Goal: Transaction & Acquisition: Purchase product/service

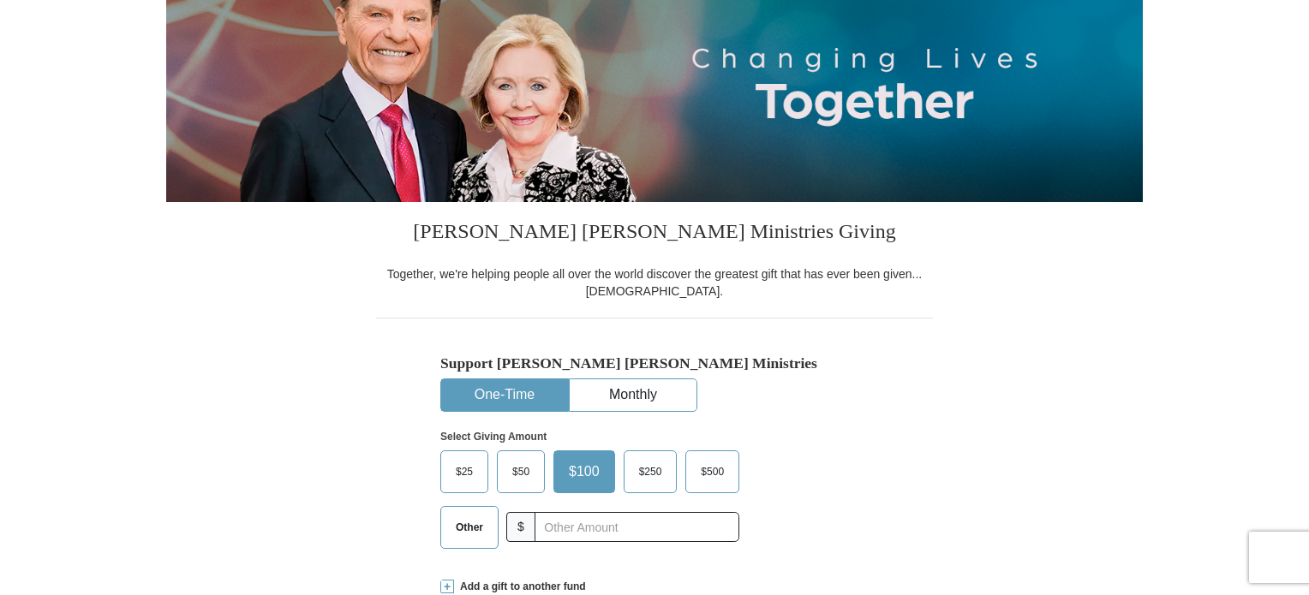
scroll to position [343, 0]
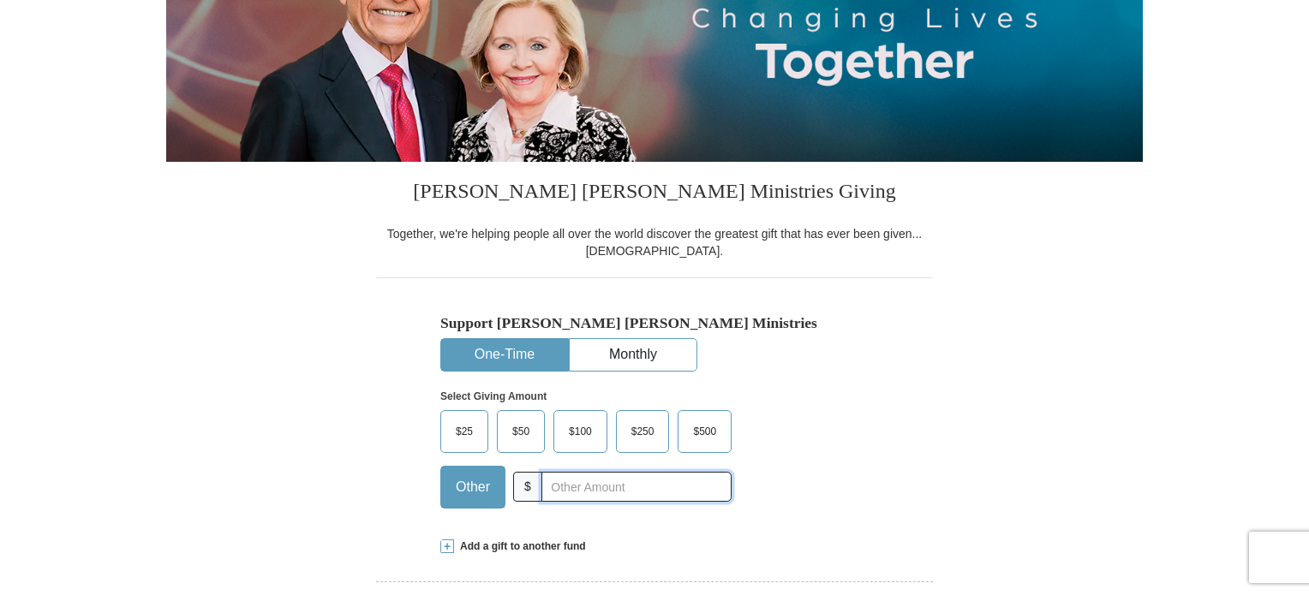
click at [562, 484] on input "text" at bounding box center [636, 487] width 190 height 30
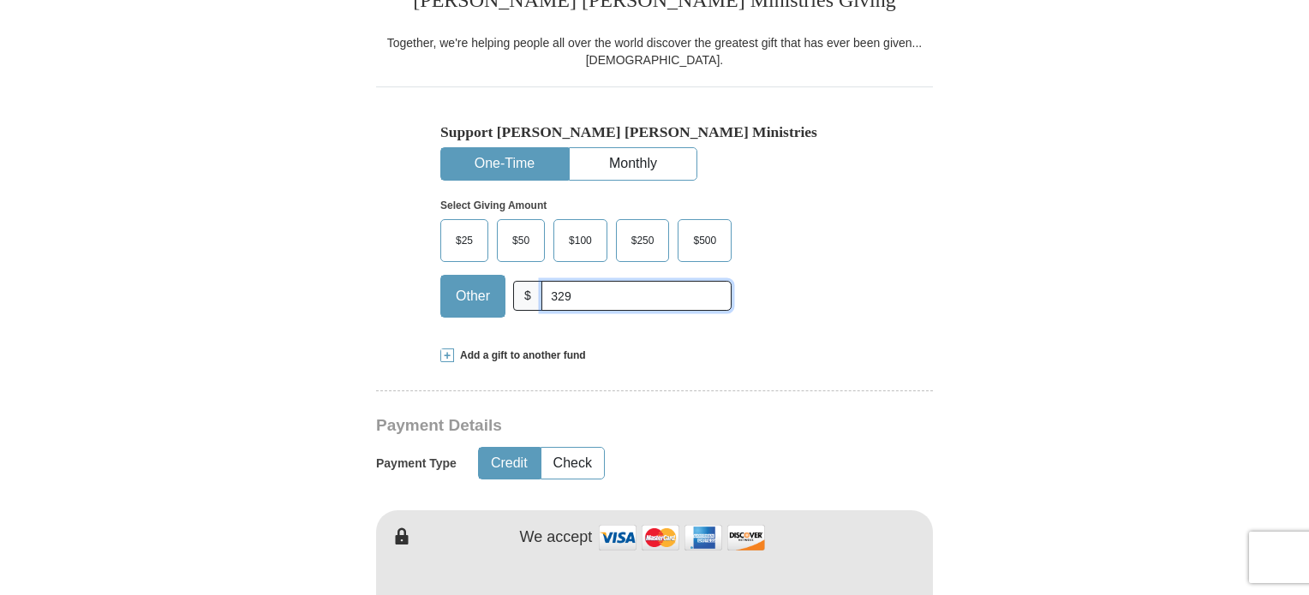
scroll to position [514, 0]
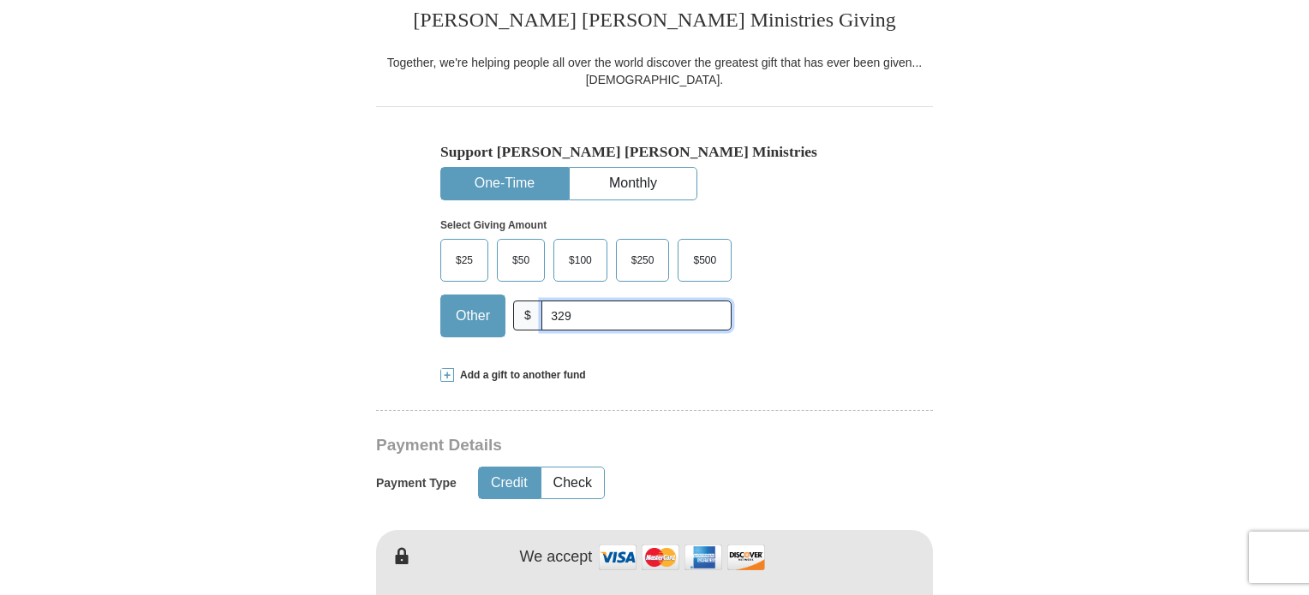
type input "329"
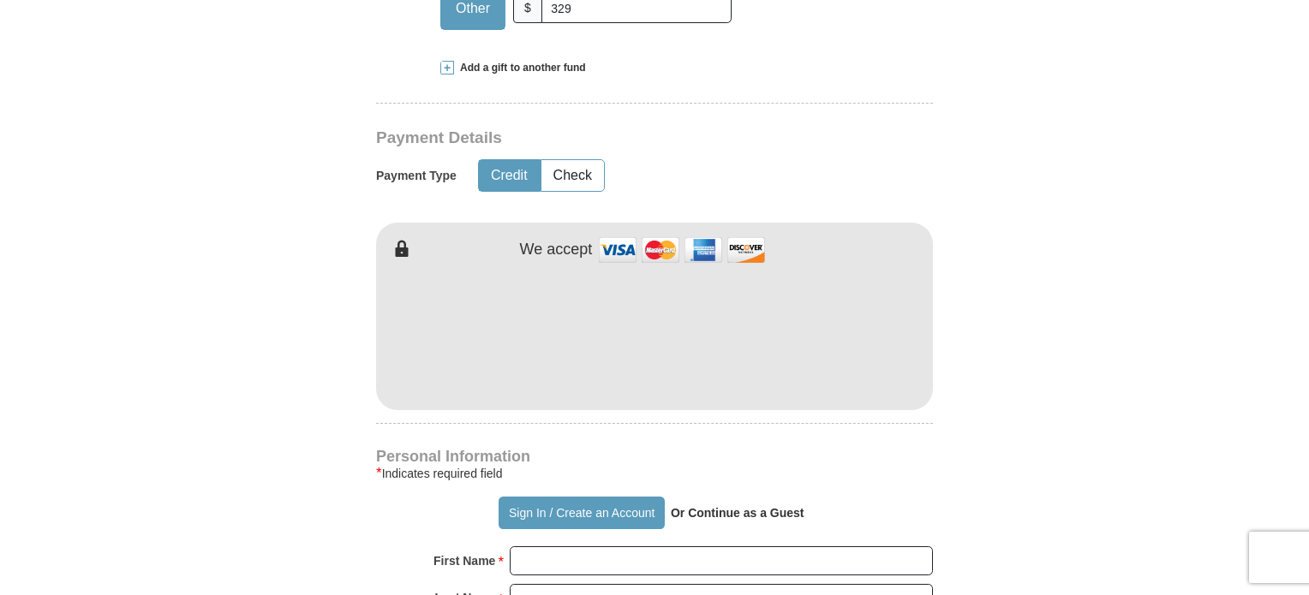
scroll to position [857, 0]
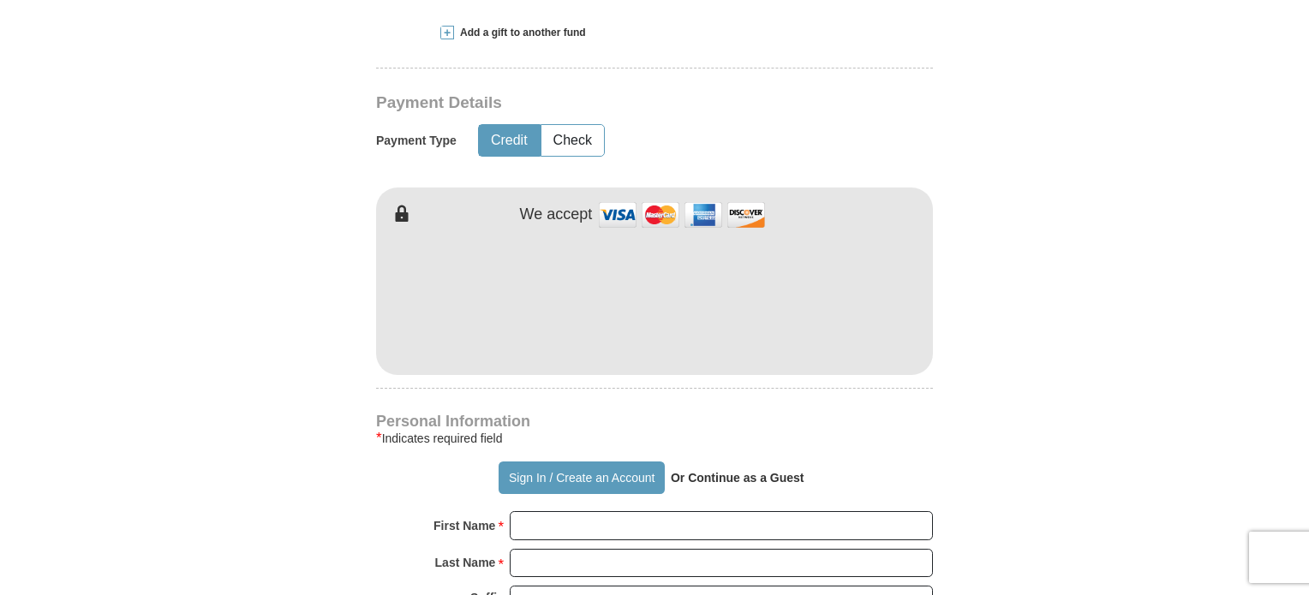
click at [776, 474] on strong "Or Continue as a Guest" at bounding box center [738, 478] width 134 height 14
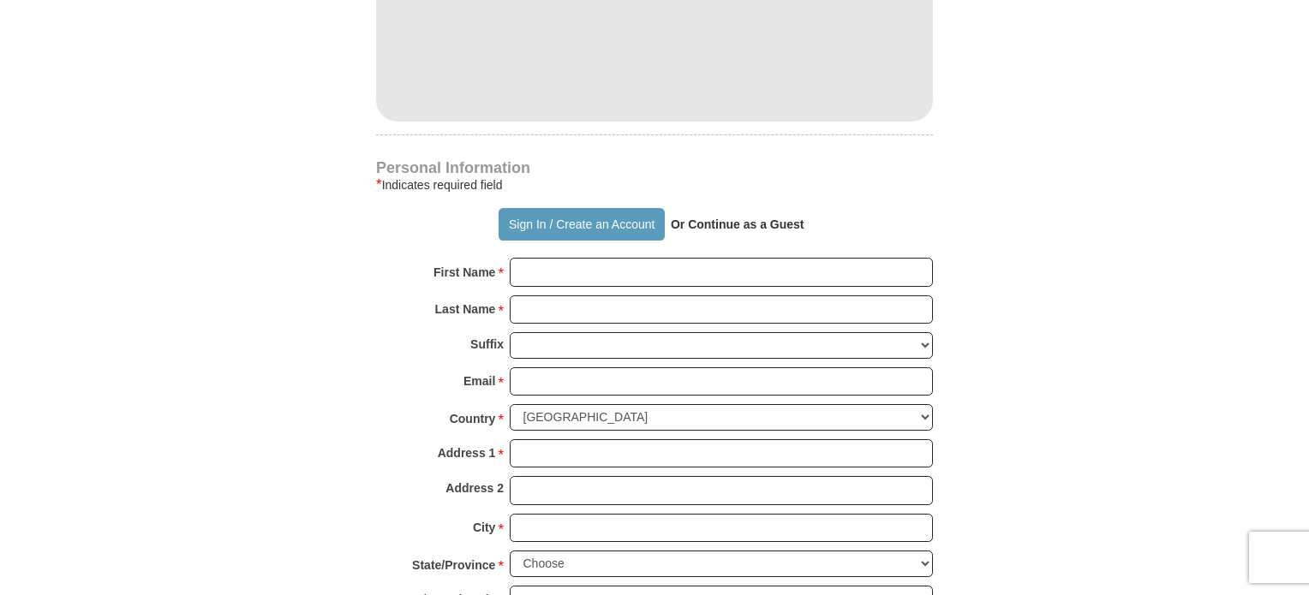
scroll to position [1114, 0]
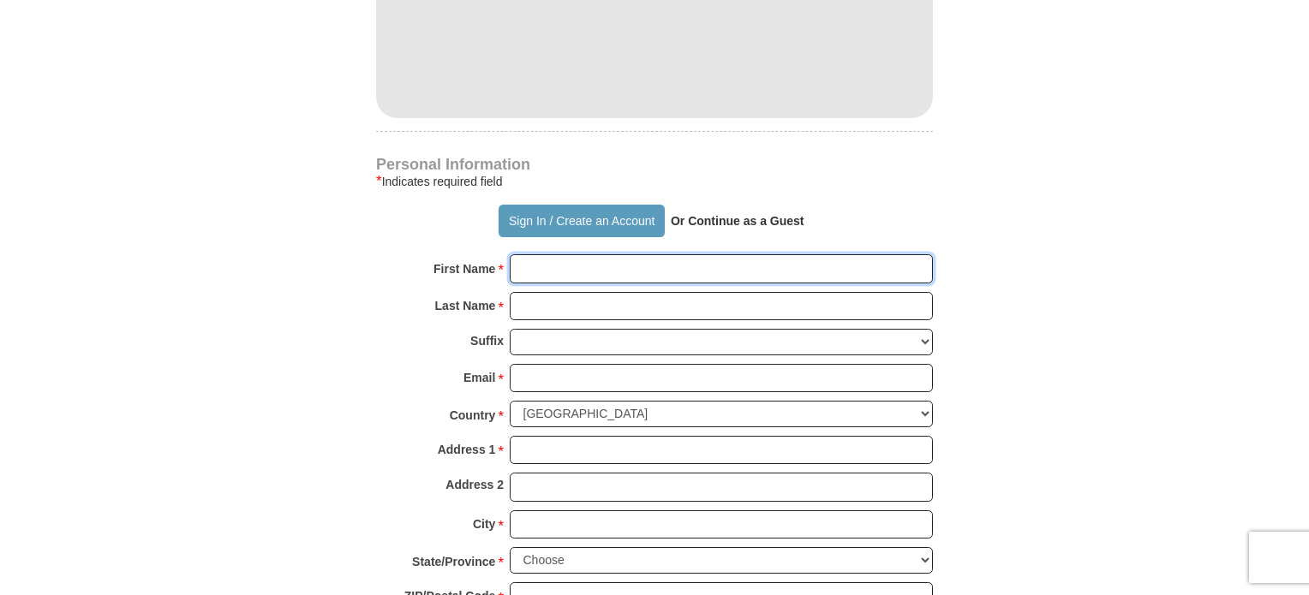
click at [565, 272] on input "First Name *" at bounding box center [721, 268] width 423 height 29
type input "ATA"
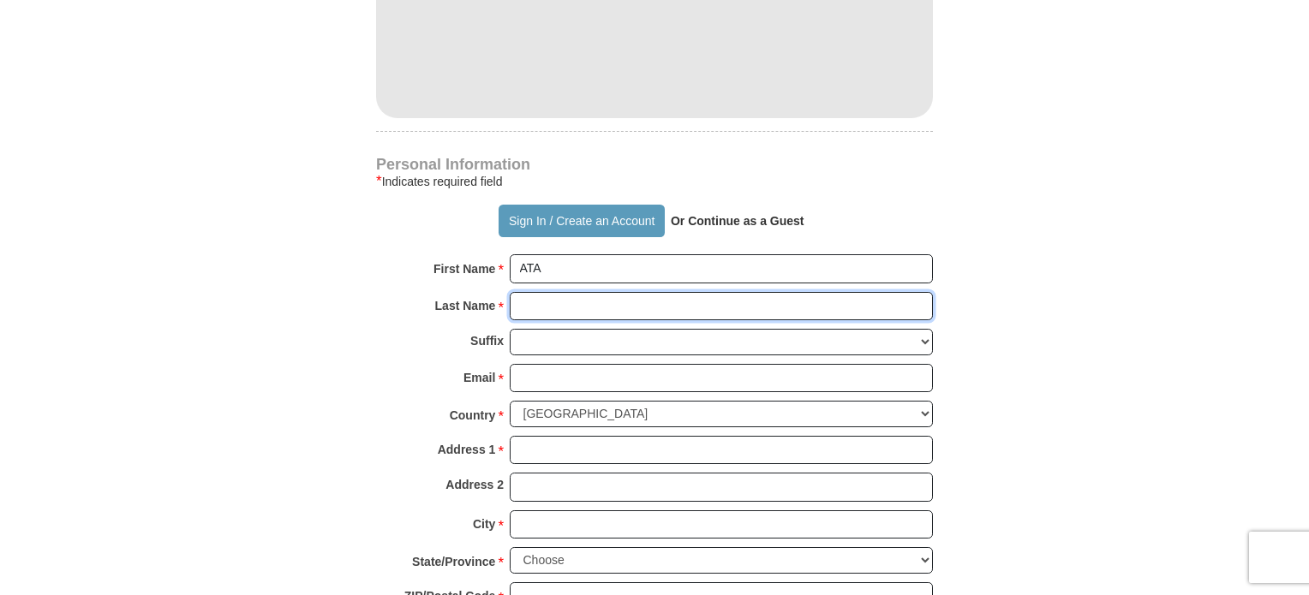
click at [545, 304] on input "Last Name *" at bounding box center [721, 306] width 423 height 29
type input "ATA"
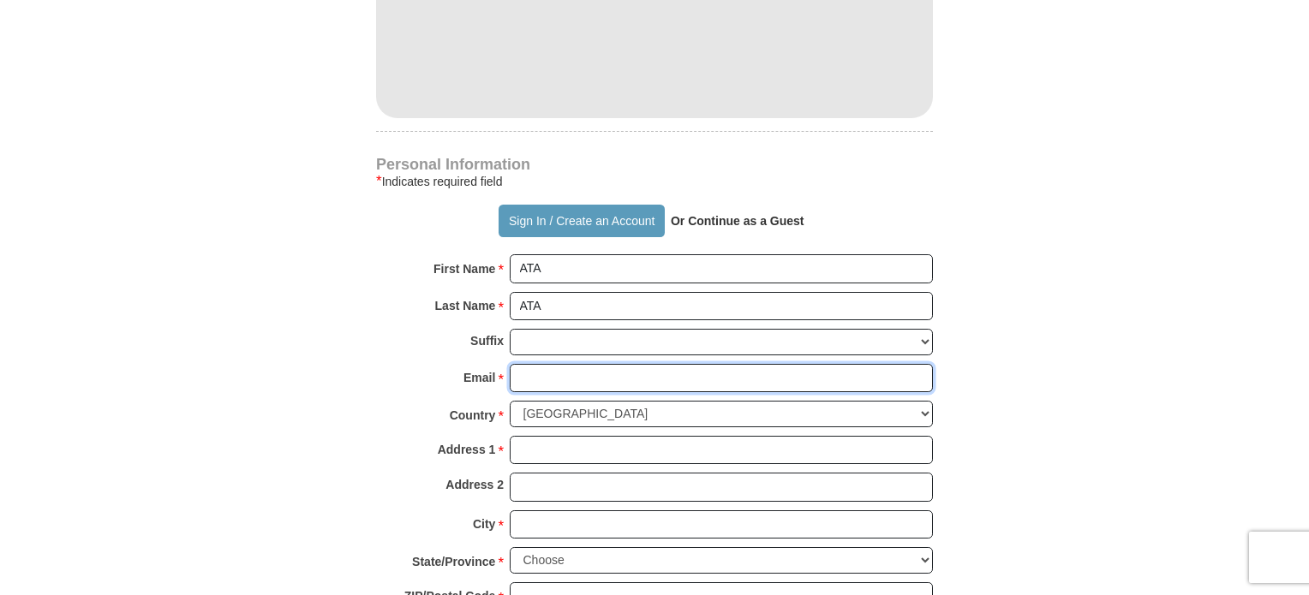
click at [547, 376] on input "Email *" at bounding box center [721, 378] width 423 height 29
type input "[EMAIL_ADDRESS][DOMAIN_NAME]"
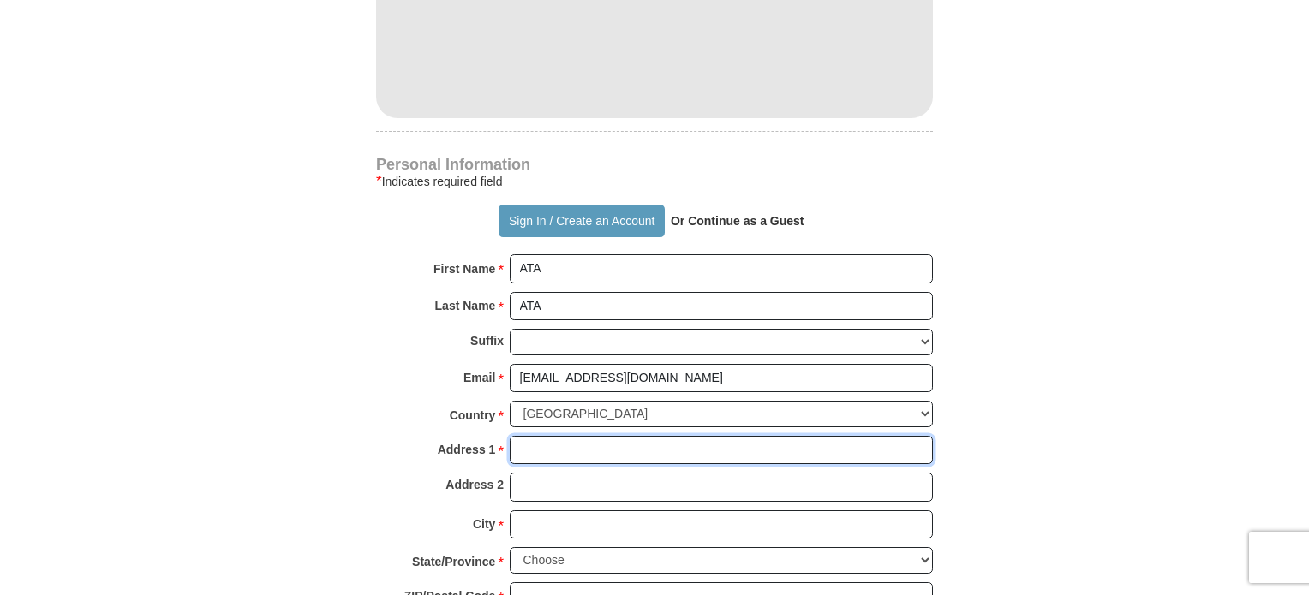
click at [587, 442] on input "Address 1 *" at bounding box center [721, 450] width 423 height 29
type input "44"
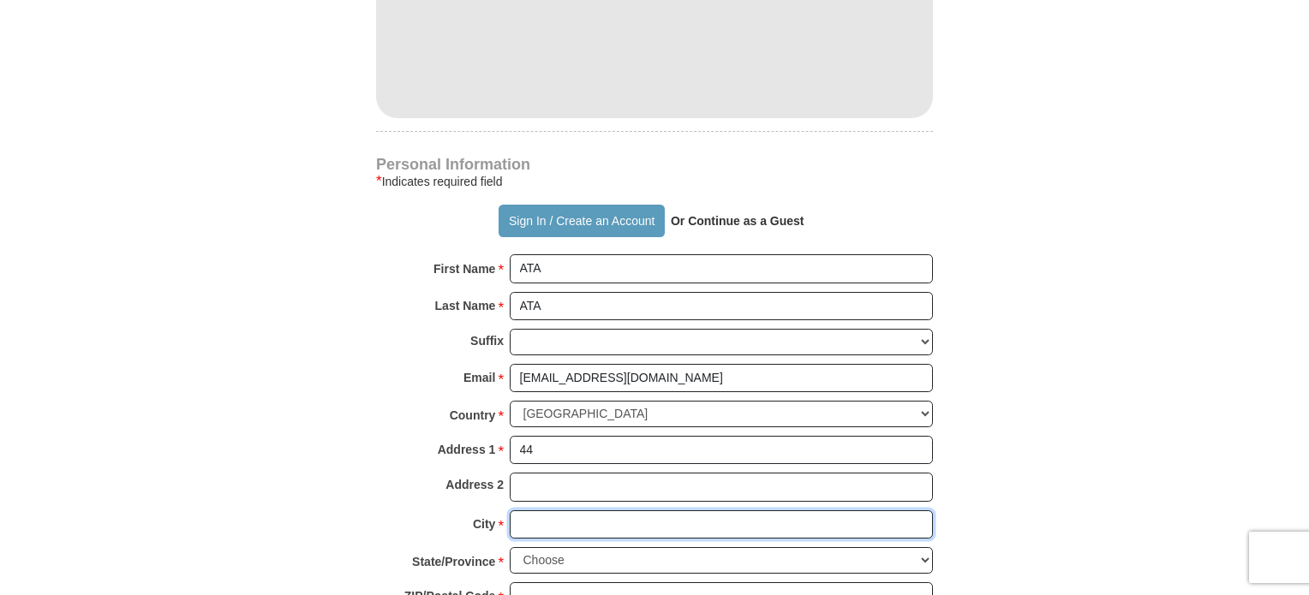
click at [525, 522] on input "City *" at bounding box center [721, 525] width 423 height 29
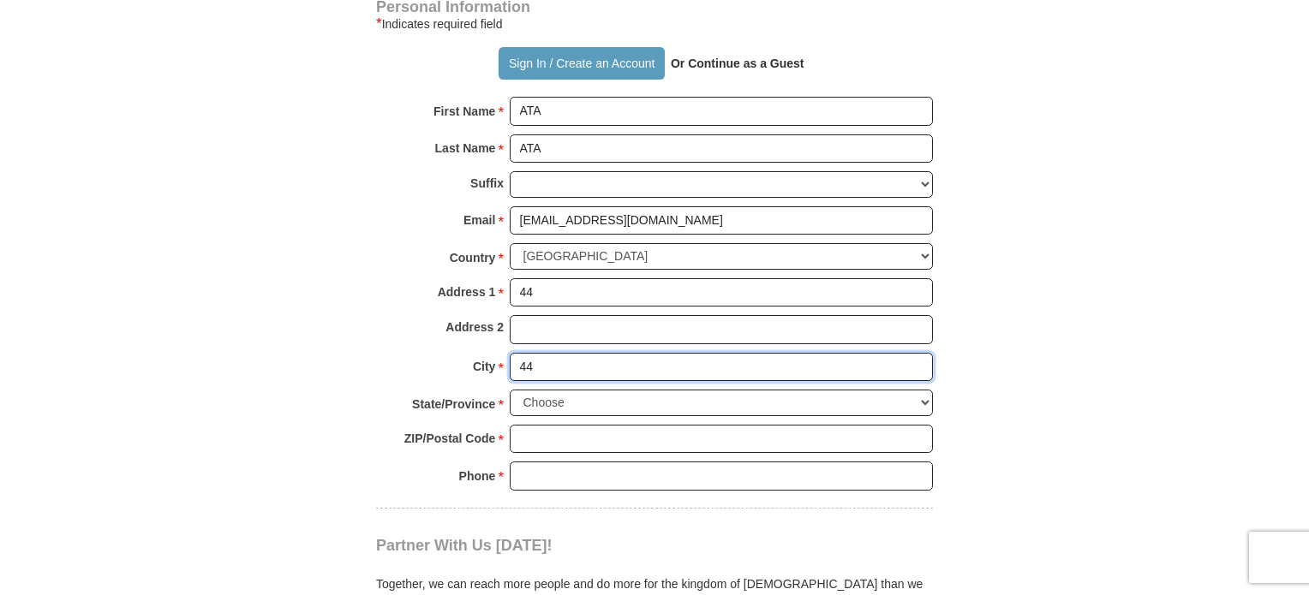
scroll to position [1285, 0]
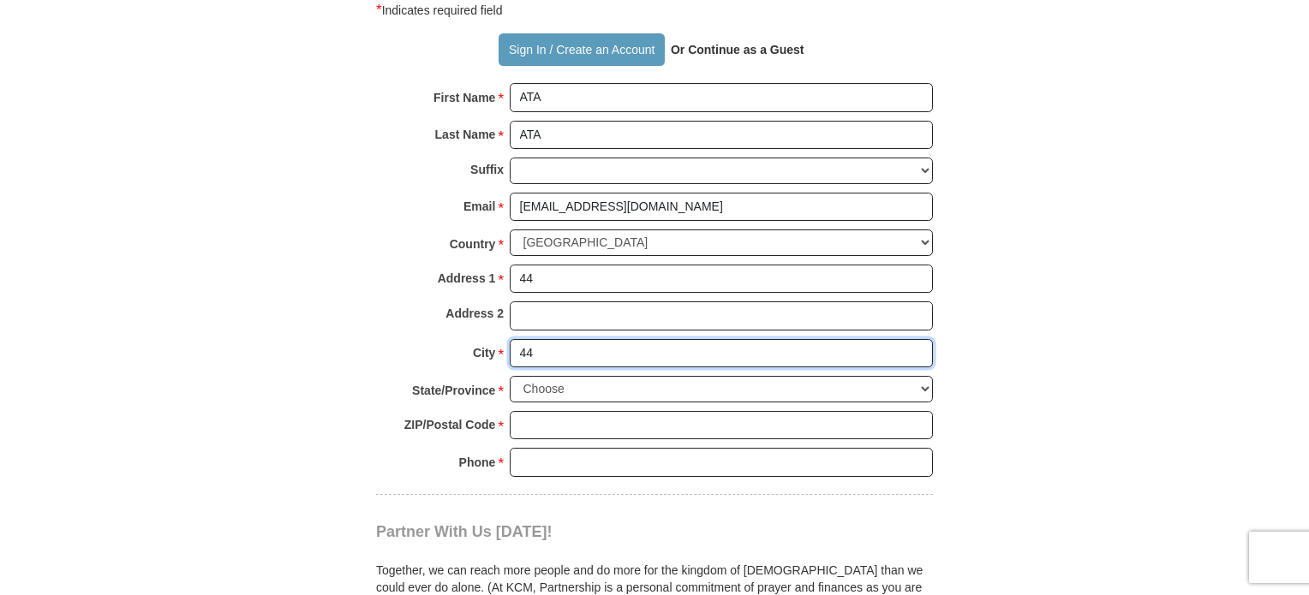
type input "44"
click at [557, 383] on select "Choose [US_STATE] [US_STATE] [US_STATE] [US_STATE] [US_STATE] Armed Forces Amer…" at bounding box center [721, 389] width 423 height 27
select select "FL"
click at [510, 376] on select "Choose [US_STATE] [US_STATE] [US_STATE] [US_STATE] [US_STATE] Armed Forces Amer…" at bounding box center [721, 389] width 423 height 27
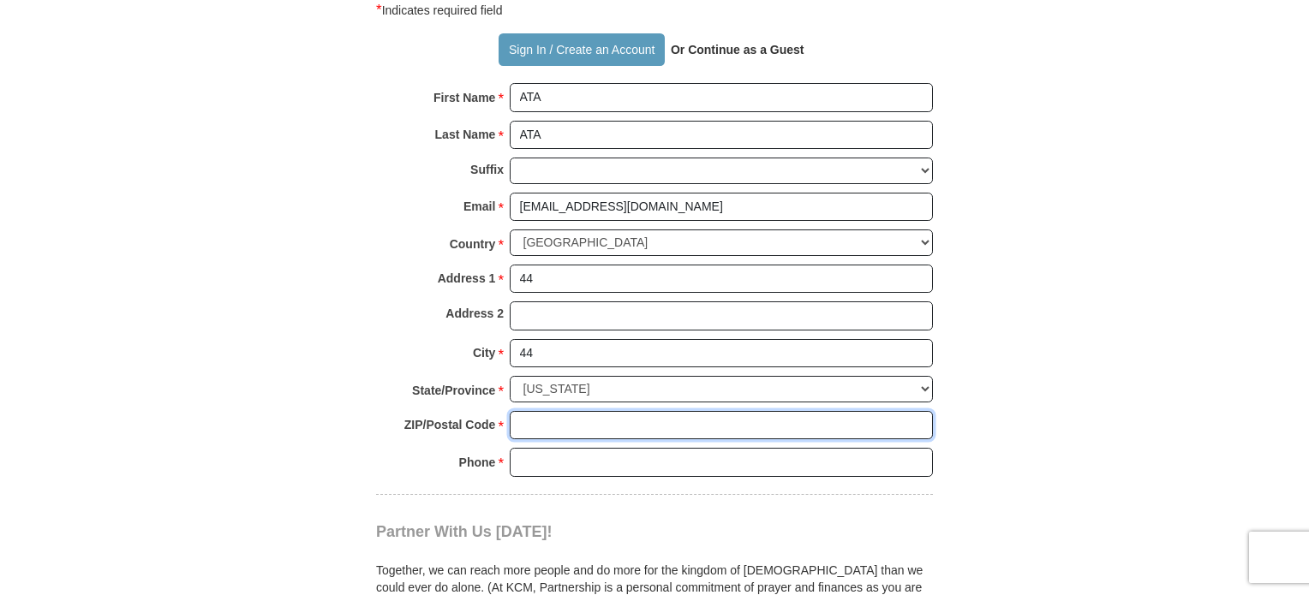
click at [550, 415] on input "ZIP/Postal Code *" at bounding box center [721, 425] width 423 height 29
type input "444444"
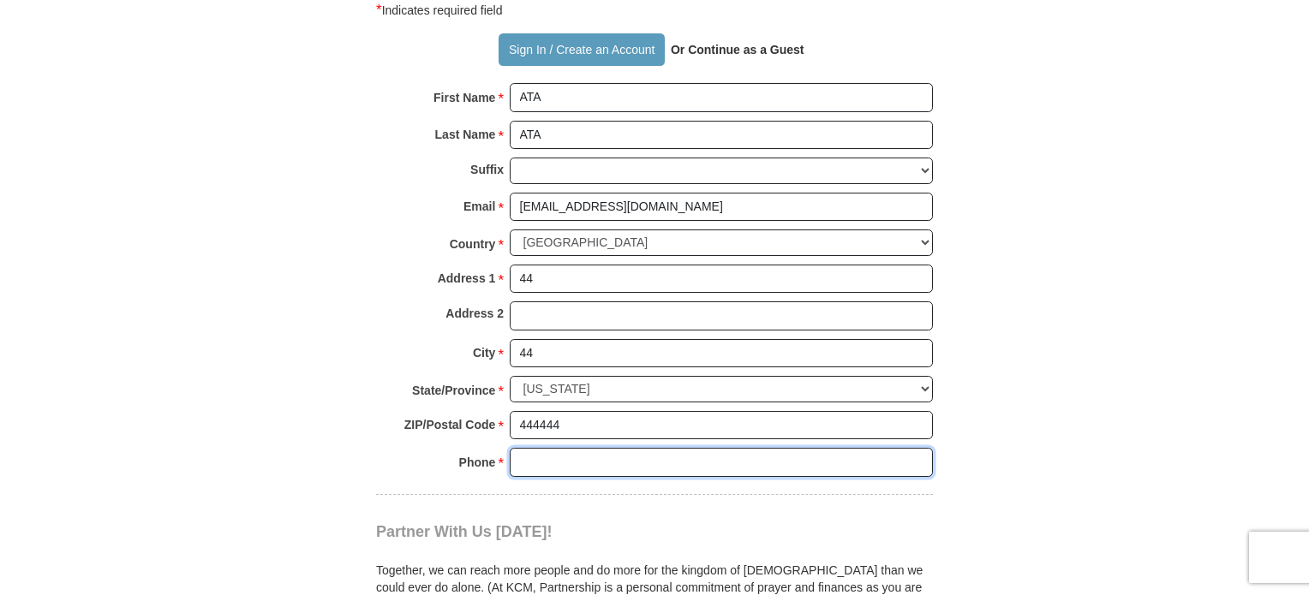
click at [538, 452] on input "Phone * *" at bounding box center [721, 462] width 423 height 29
type input "563630808"
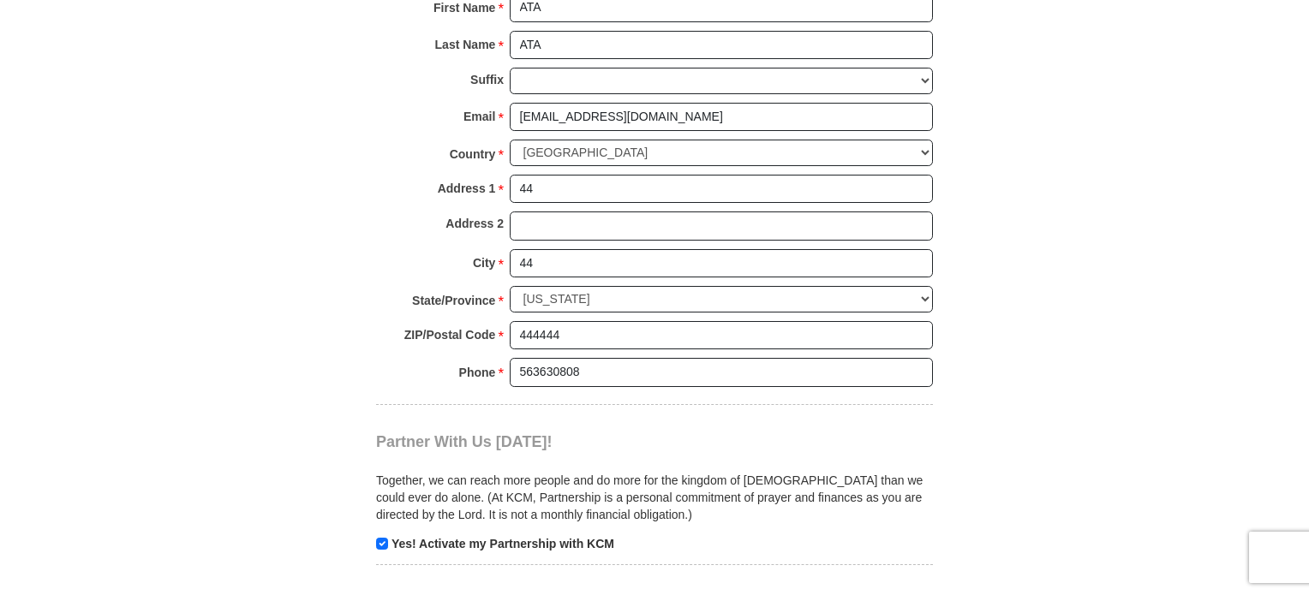
scroll to position [1542, 0]
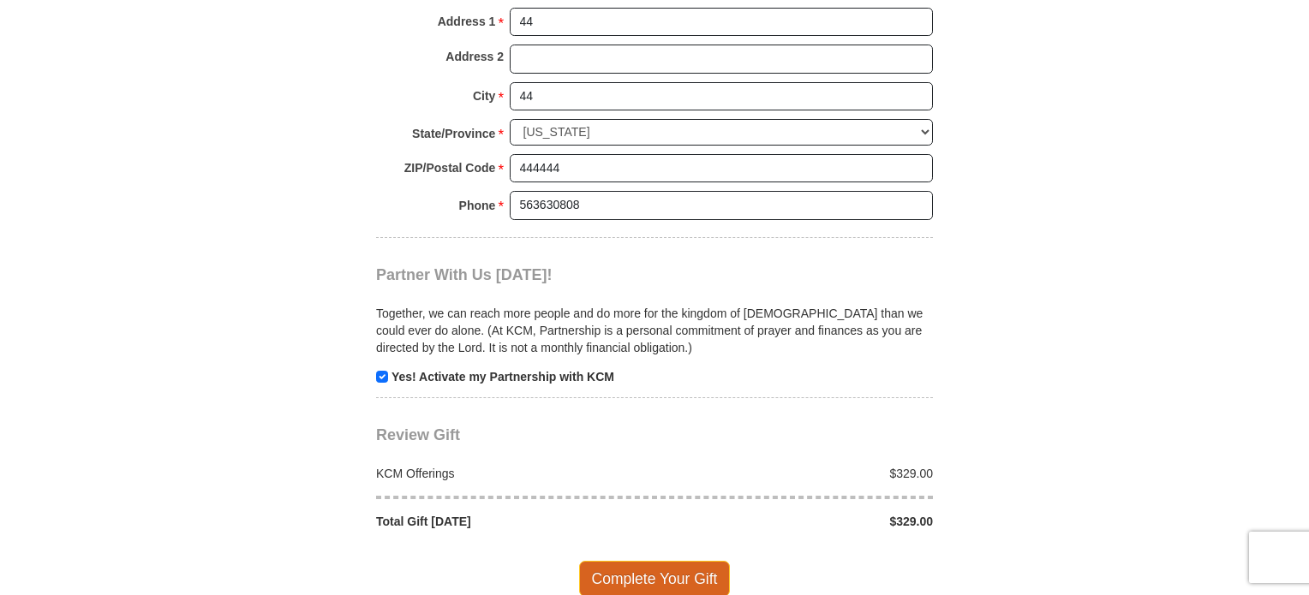
click at [667, 562] on span "Complete Your Gift" at bounding box center [655, 579] width 152 height 36
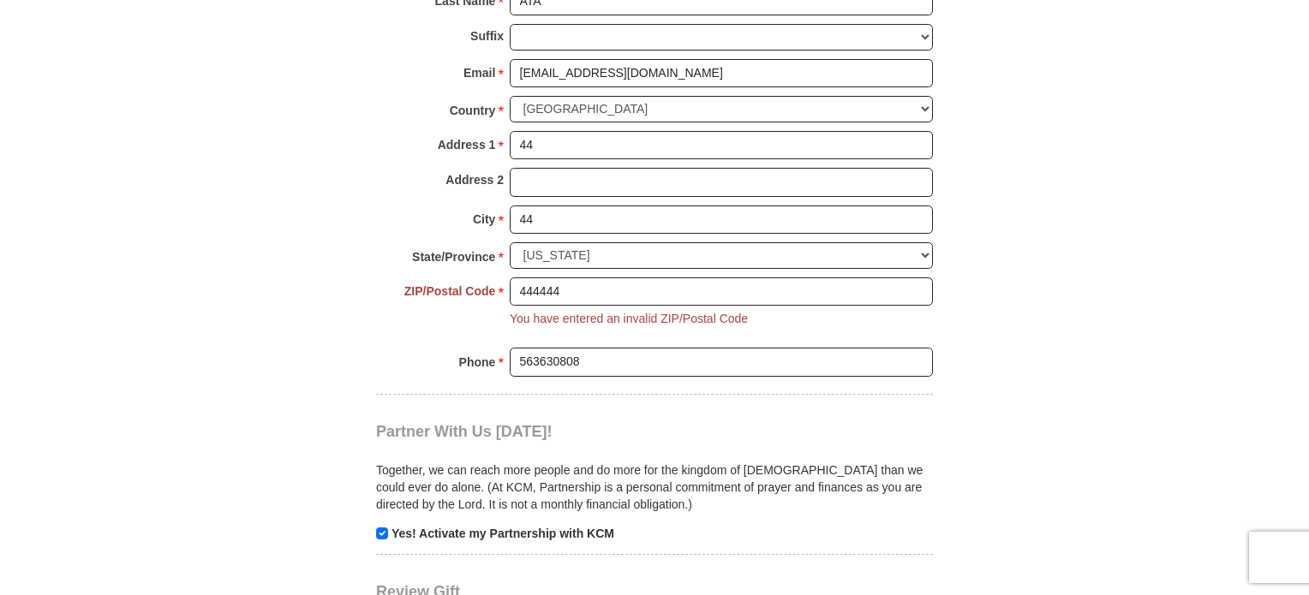
scroll to position [1333, 0]
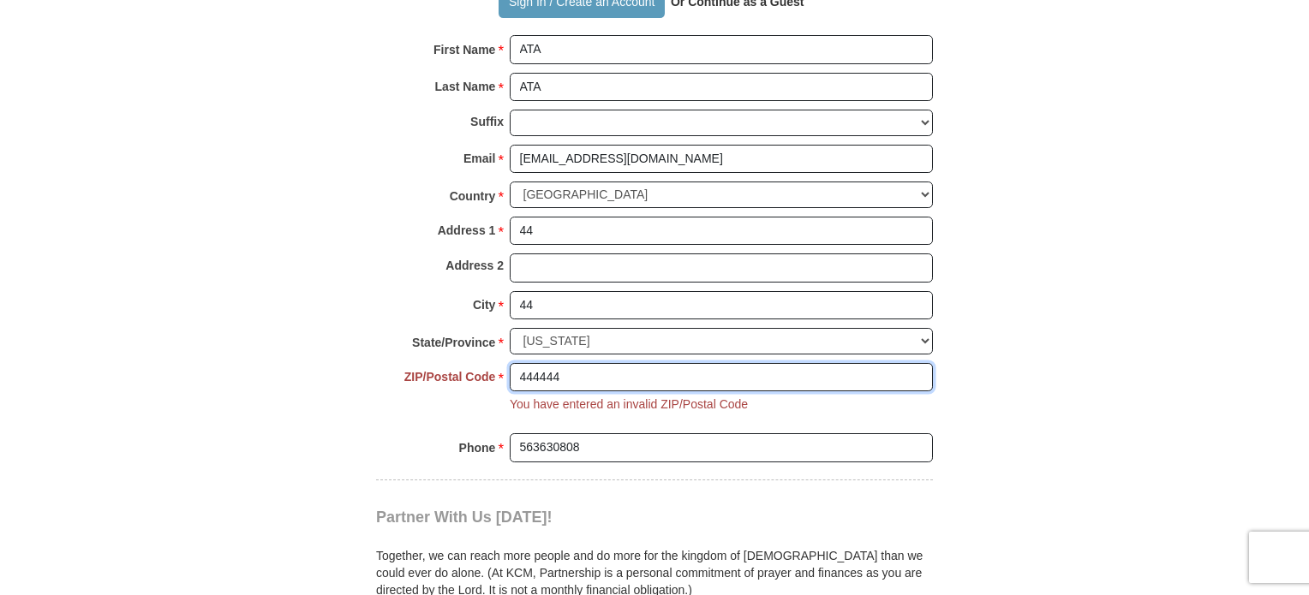
click at [675, 363] on input "444444" at bounding box center [721, 377] width 423 height 29
type input "4"
type input "32337"
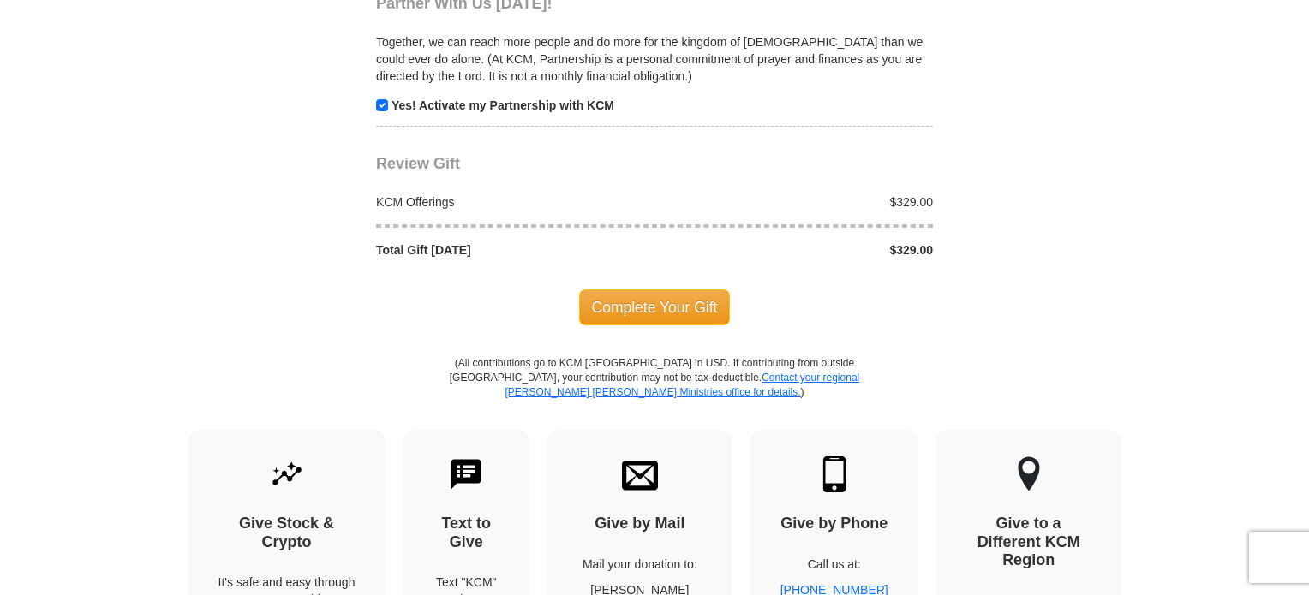
scroll to position [1847, 0]
click at [634, 290] on span "Complete Your Gift" at bounding box center [655, 308] width 152 height 36
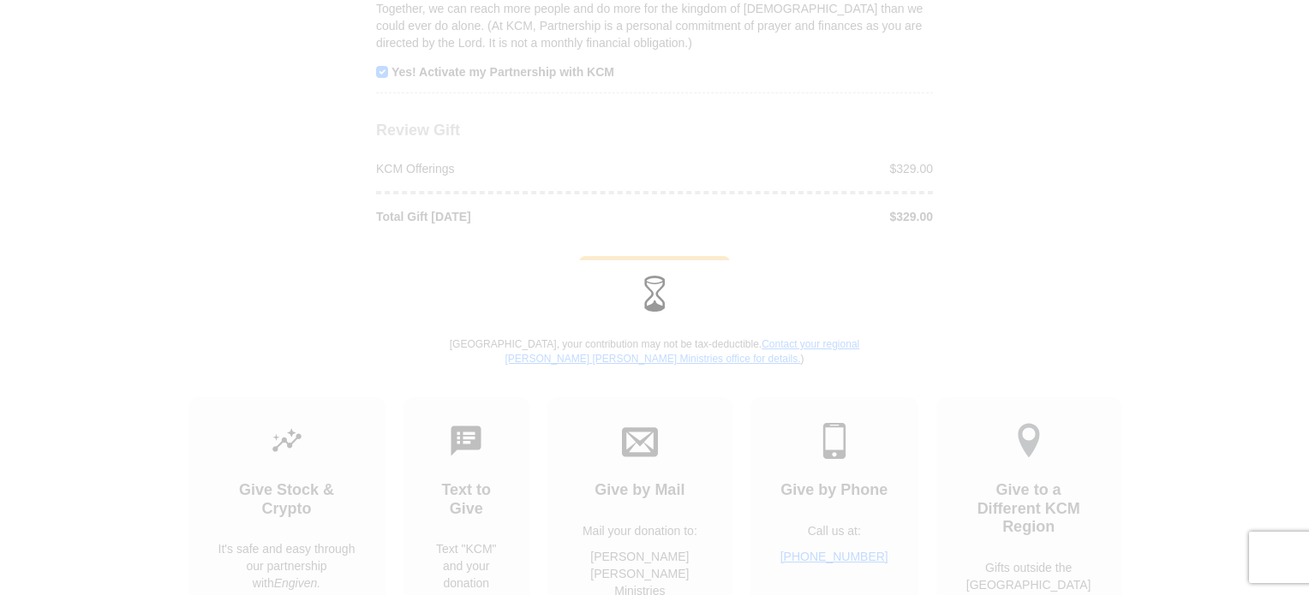
scroll to position [1814, 0]
